Goal: Find specific page/section: Find specific page/section

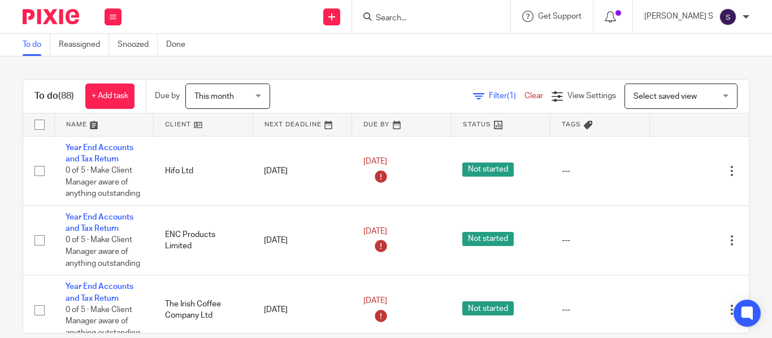
click at [416, 15] on input "Search" at bounding box center [426, 19] width 102 height 10
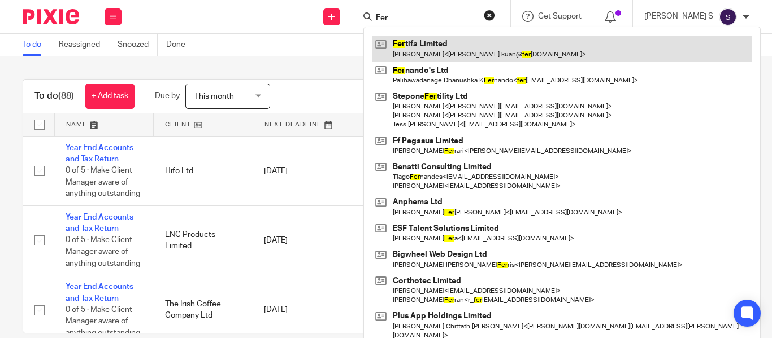
type input "Fer"
click at [464, 43] on link at bounding box center [561, 49] width 379 height 26
